Goal: Navigation & Orientation: Find specific page/section

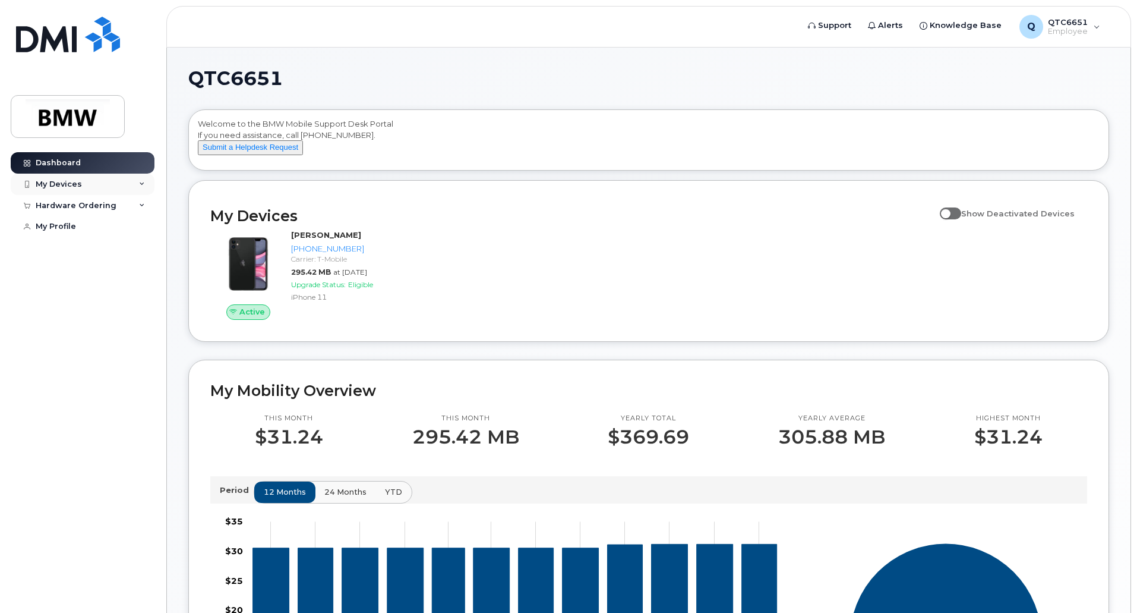
click at [107, 183] on div "My Devices" at bounding box center [83, 183] width 144 height 21
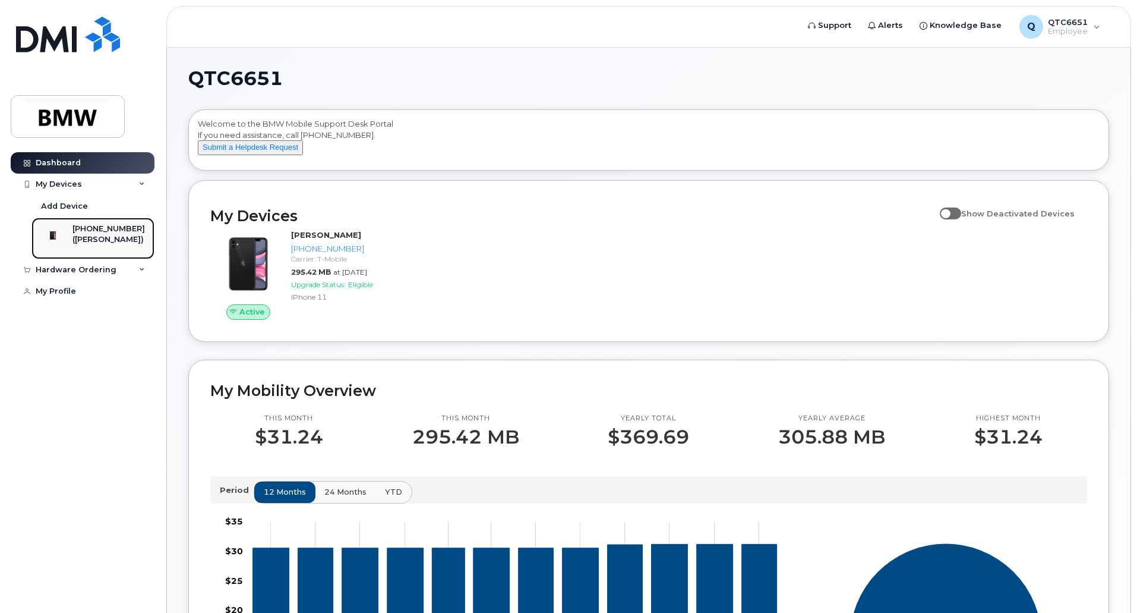
click at [100, 236] on div "([PERSON_NAME])" at bounding box center [108, 239] width 72 height 11
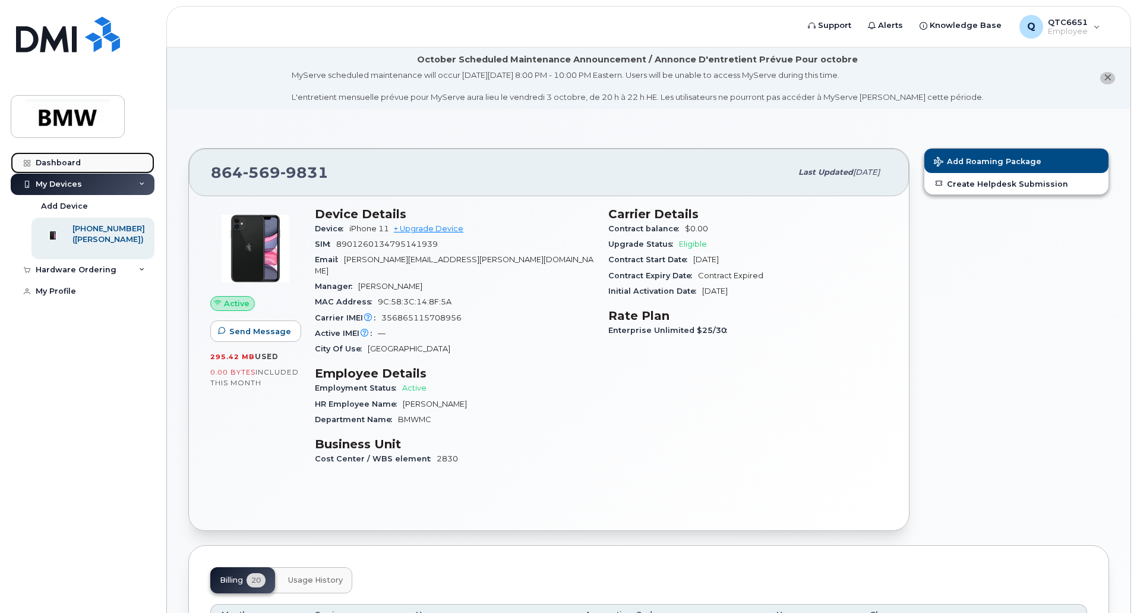
click at [38, 163] on div "Dashboard" at bounding box center [58, 163] width 45 height 10
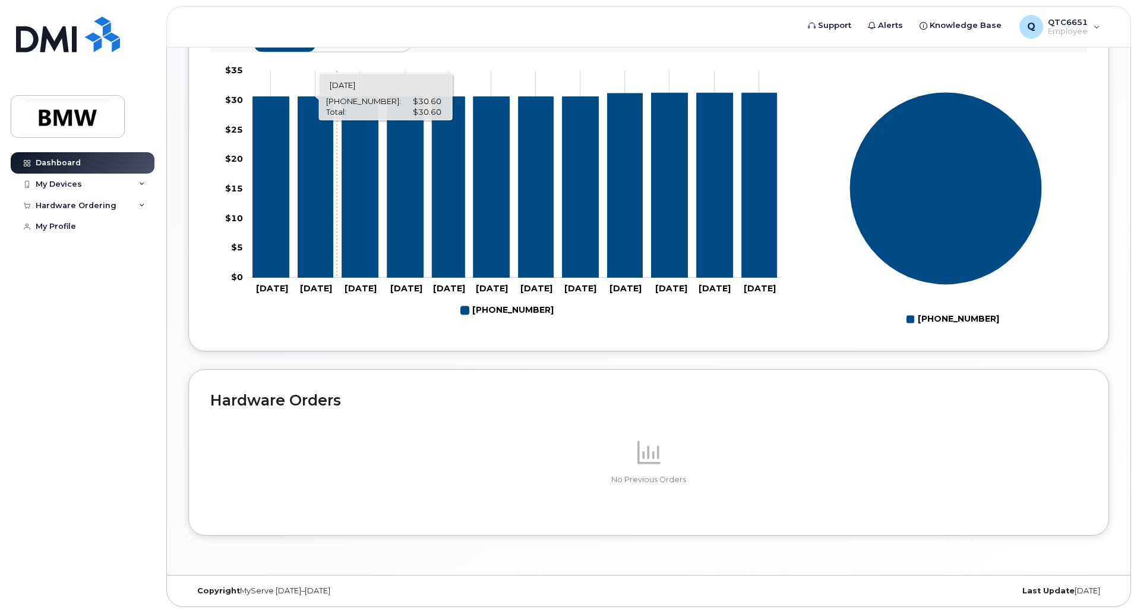
scroll to position [462, 0]
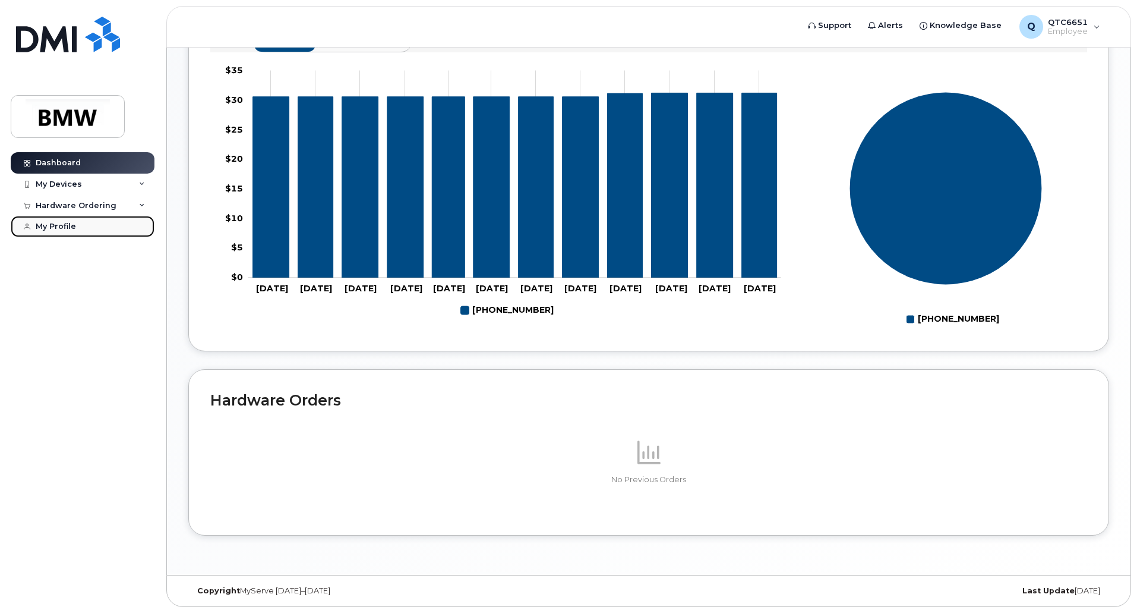
click at [59, 222] on div "My Profile" at bounding box center [56, 227] width 40 height 10
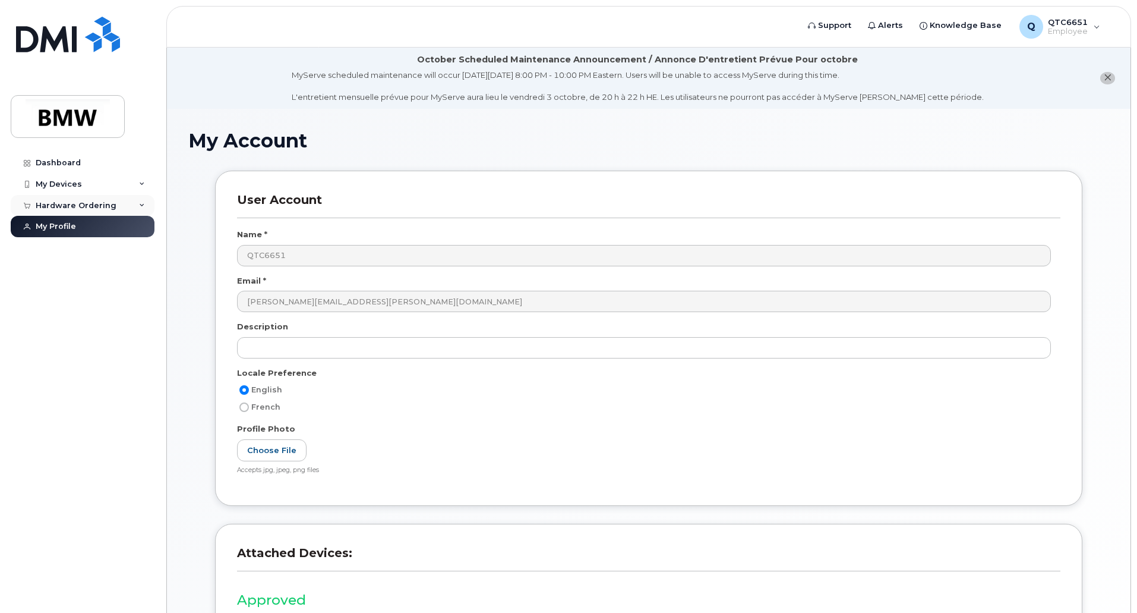
click at [138, 206] on div "Hardware Ordering" at bounding box center [83, 205] width 144 height 21
click at [144, 183] on icon at bounding box center [142, 184] width 6 height 6
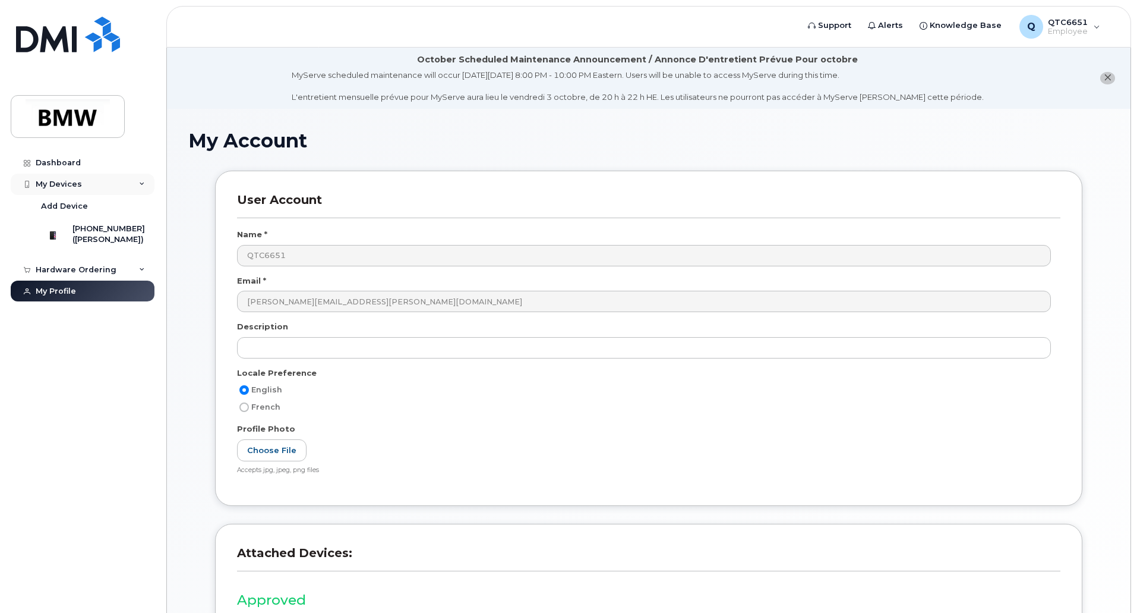
click at [144, 183] on icon at bounding box center [142, 184] width 6 height 6
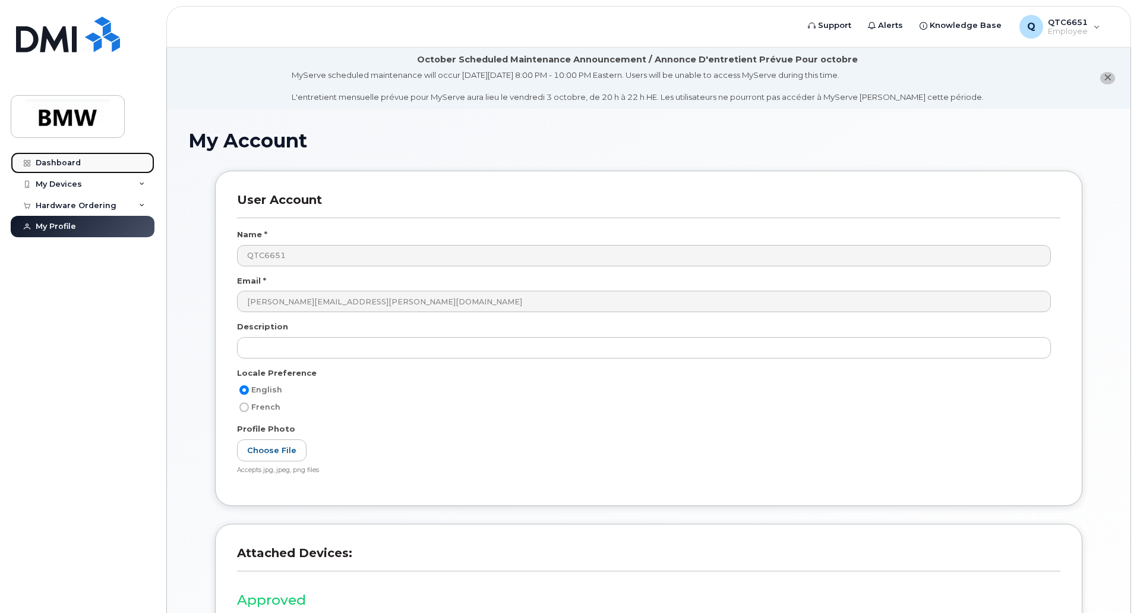
click at [70, 164] on div "Dashboard" at bounding box center [58, 163] width 45 height 10
